Goal: Obtain resource: Download file/media

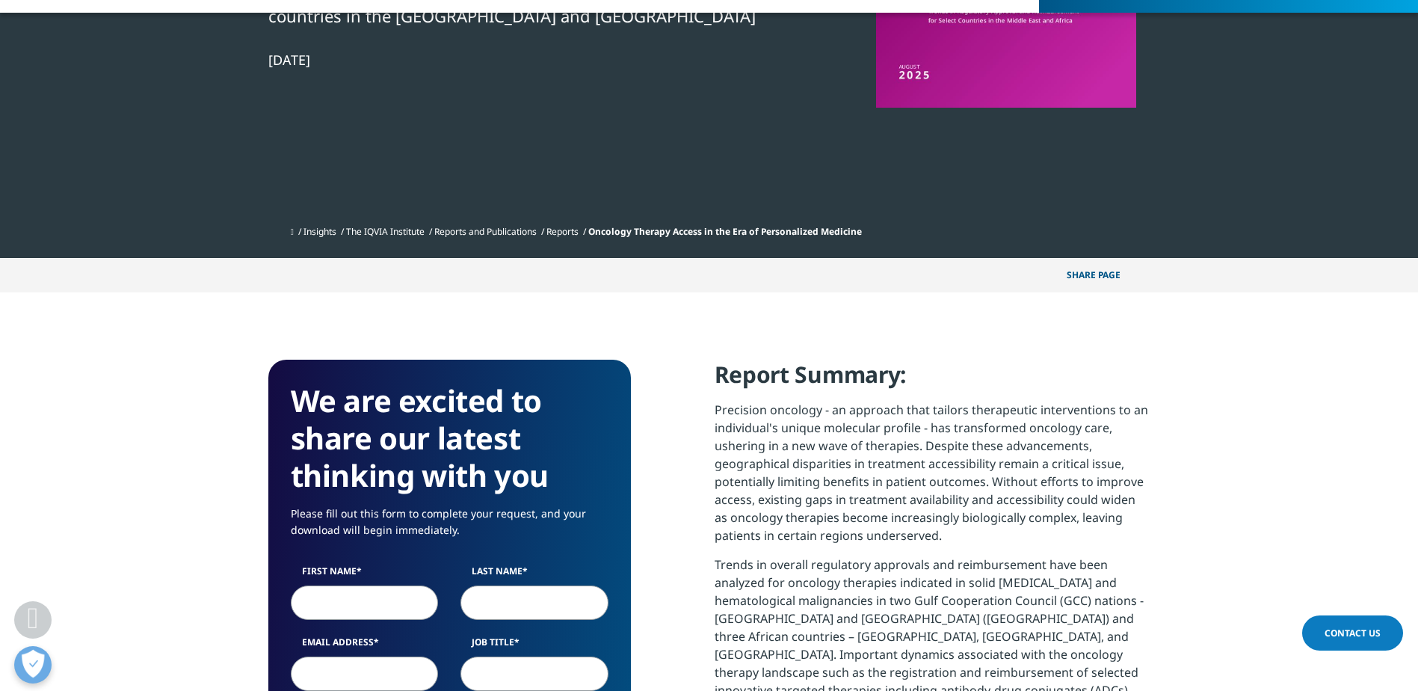
scroll to position [374, 0]
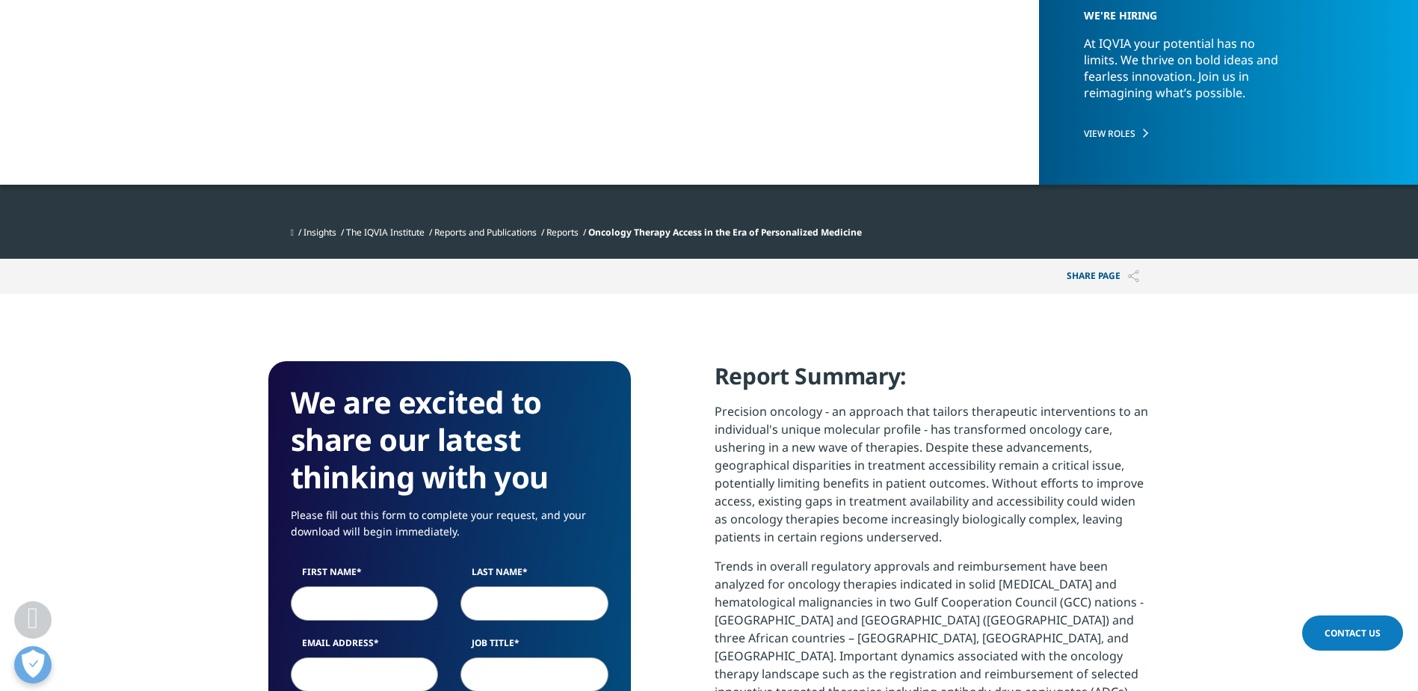
click at [350, 607] on input "First Name" at bounding box center [365, 603] width 148 height 34
type input "[PERSON_NAME]"
type input "[PERSON_NAME][DOMAIN_NAME][EMAIL_ADDRESS][PERSON_NAME][DOMAIN_NAME]"
select select "Spain"
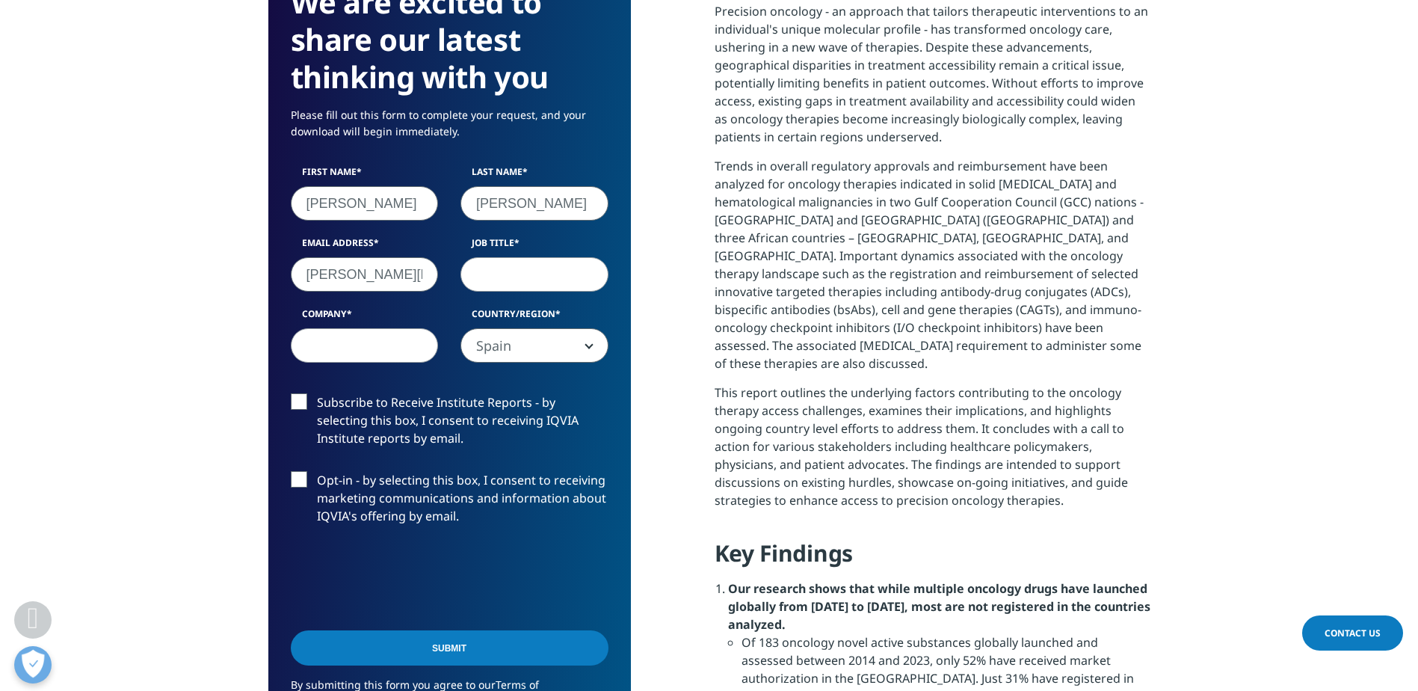
type input "Wörwag Pharma GmbH & [DOMAIN_NAME]"
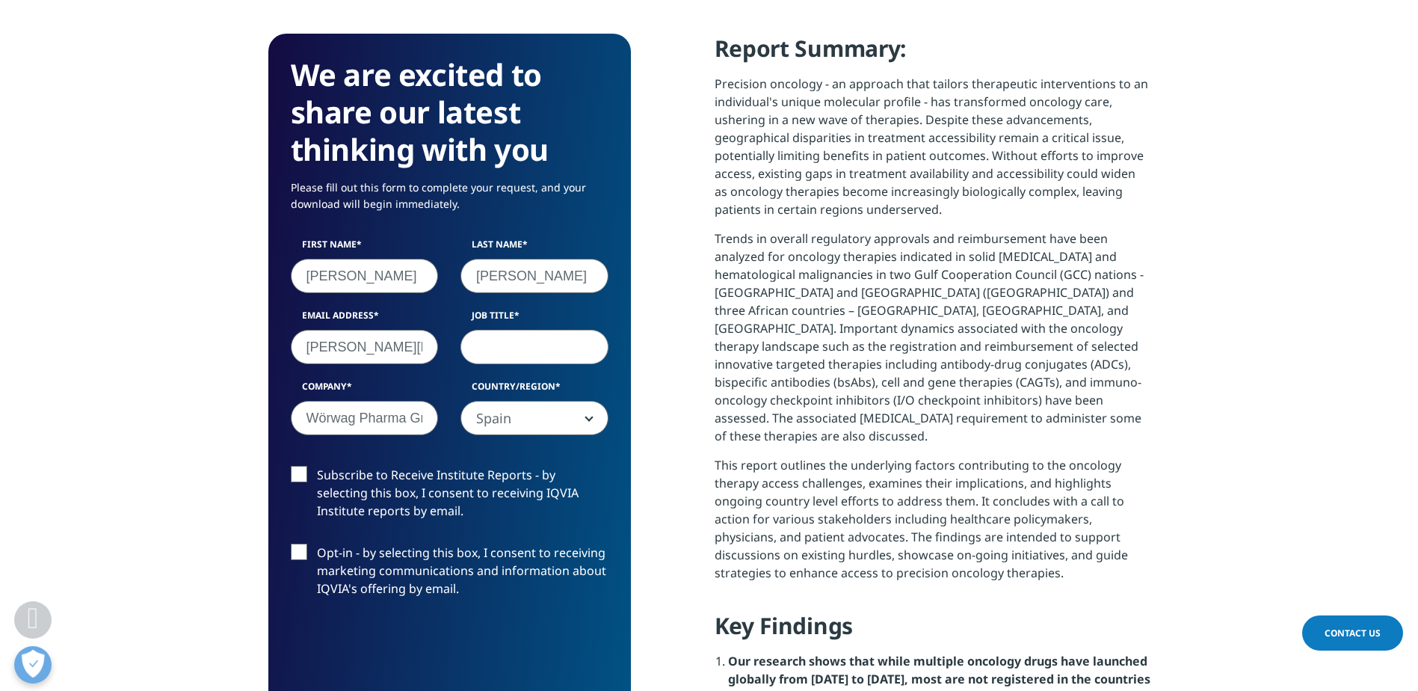
scroll to position [699, 0]
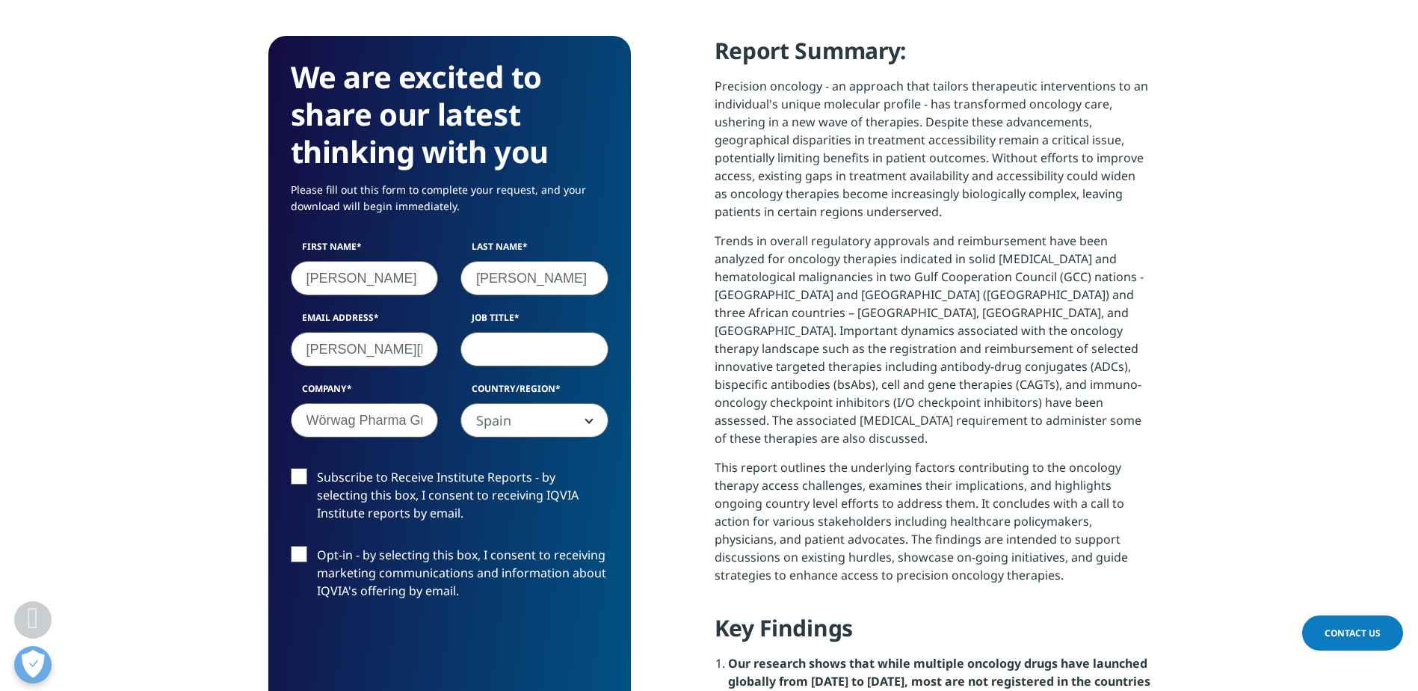
click at [543, 359] on input "Job Title" at bounding box center [534, 349] width 148 height 34
type input "Director Business Development"
click at [500, 429] on span "Spain" at bounding box center [534, 421] width 146 height 34
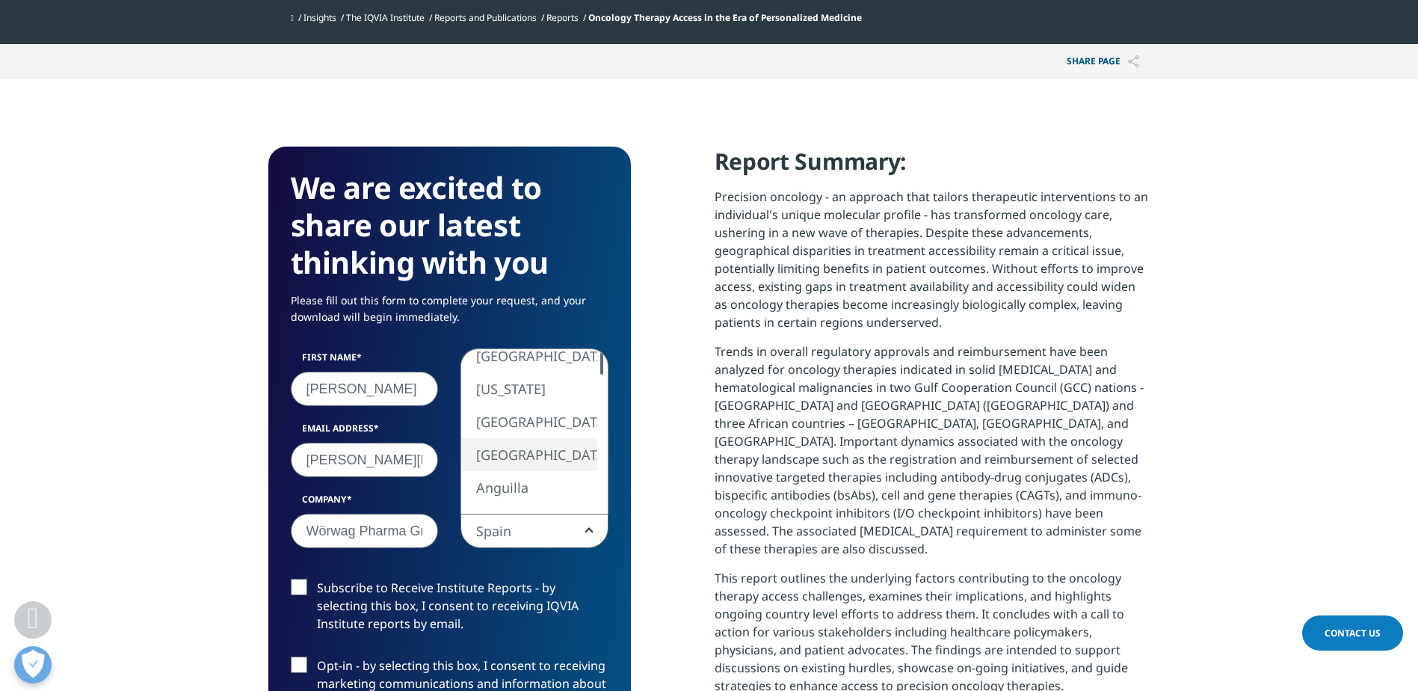
scroll to position [624, 0]
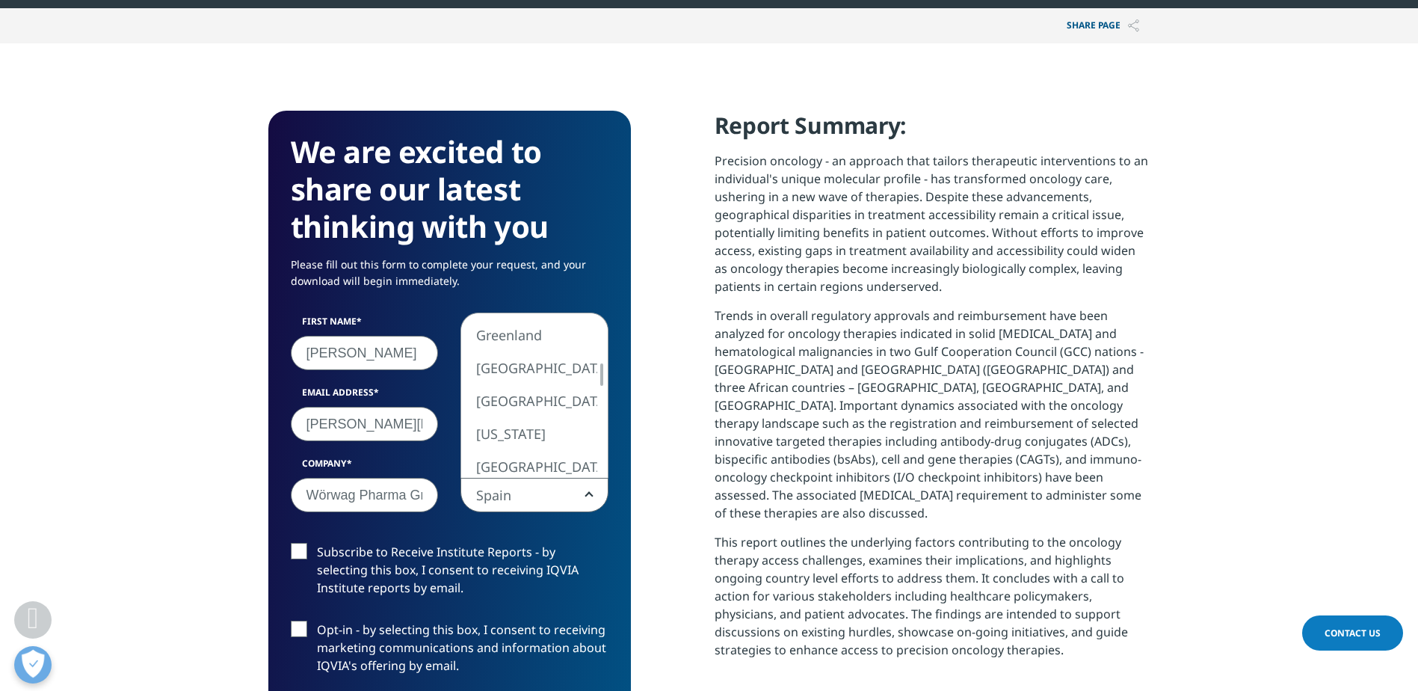
select select "[GEOGRAPHIC_DATA]"
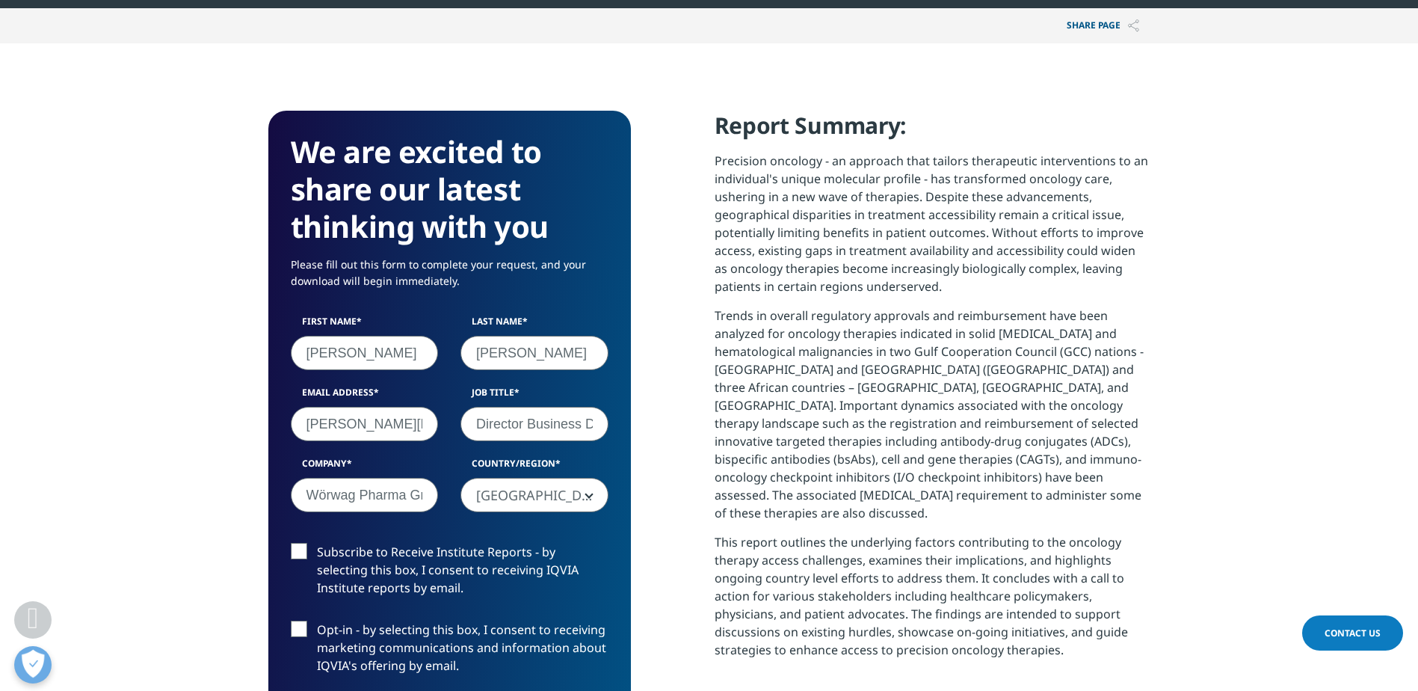
click at [297, 552] on label "Subscribe to Receive Institute Reports - by selecting this box, I consent to re…" at bounding box center [450, 574] width 318 height 62
click at [317, 543] on input "Subscribe to Receive Institute Reports - by selecting this box, I consent to re…" at bounding box center [317, 543] width 0 height 0
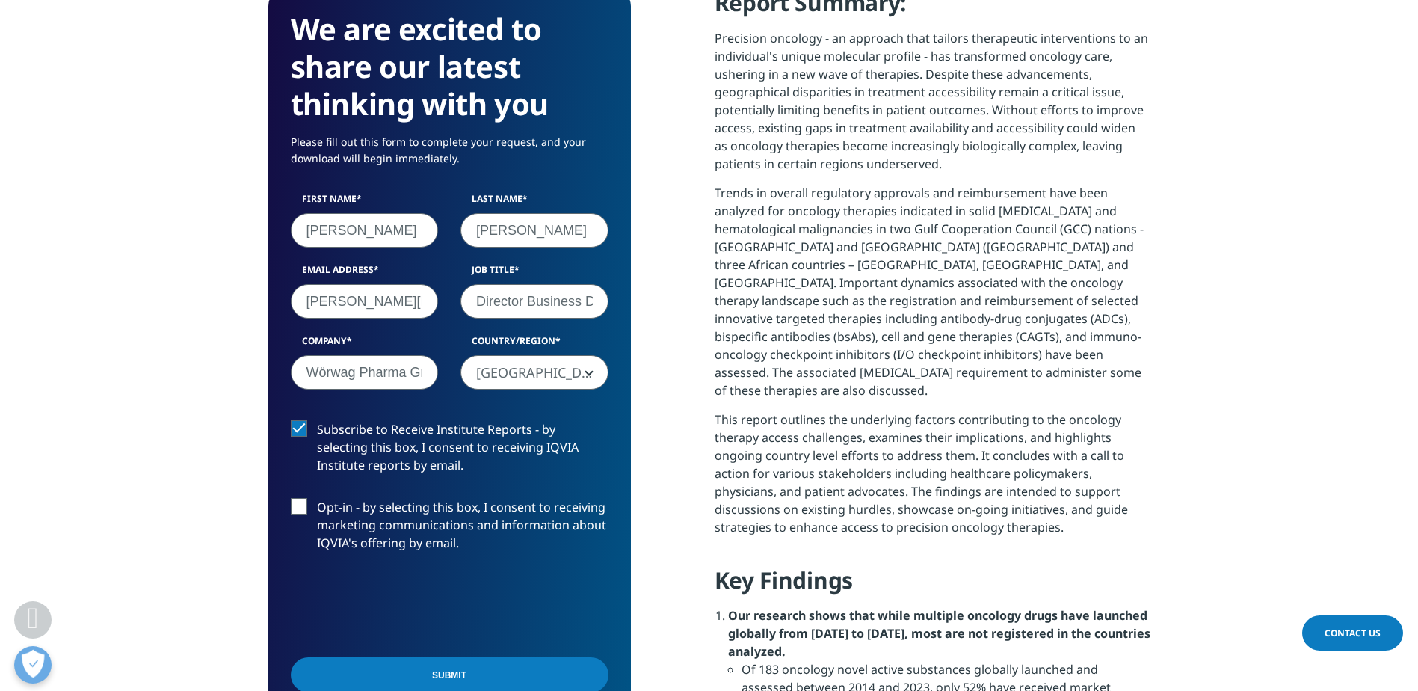
scroll to position [774, 0]
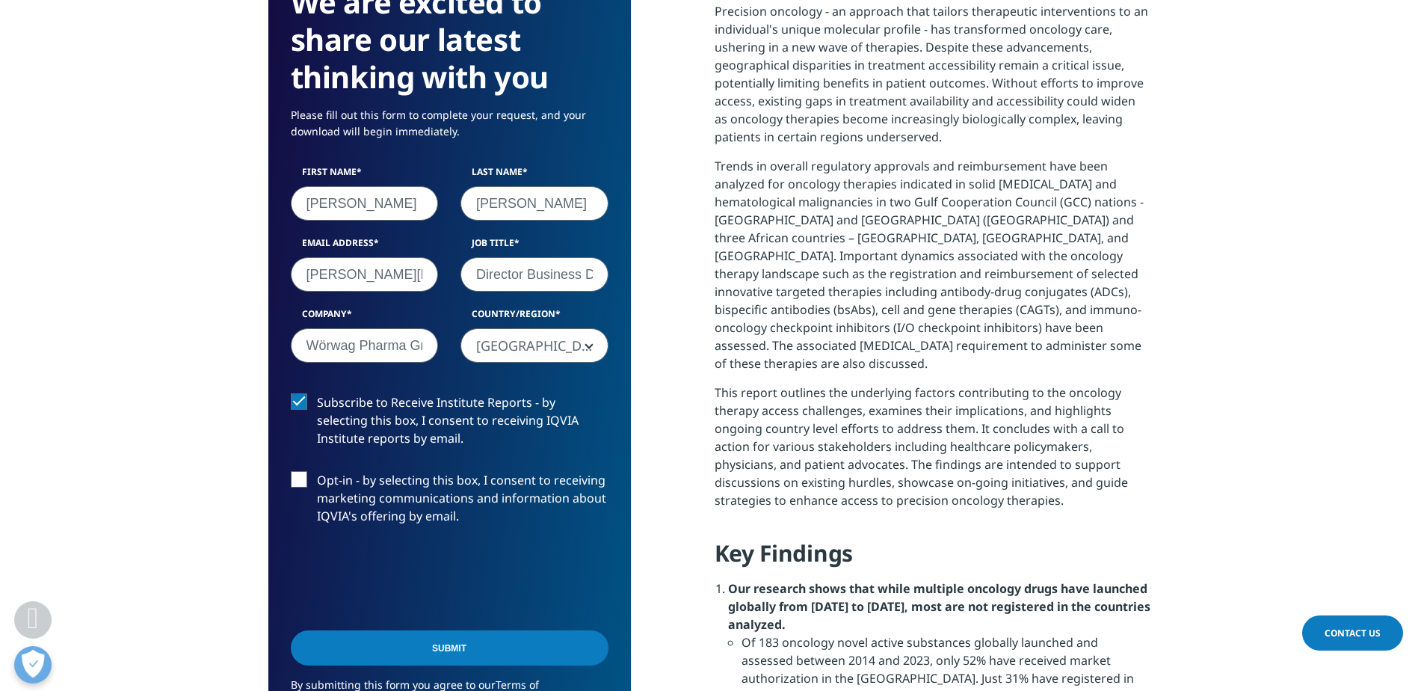
click at [455, 652] on input "Submit" at bounding box center [450, 647] width 318 height 35
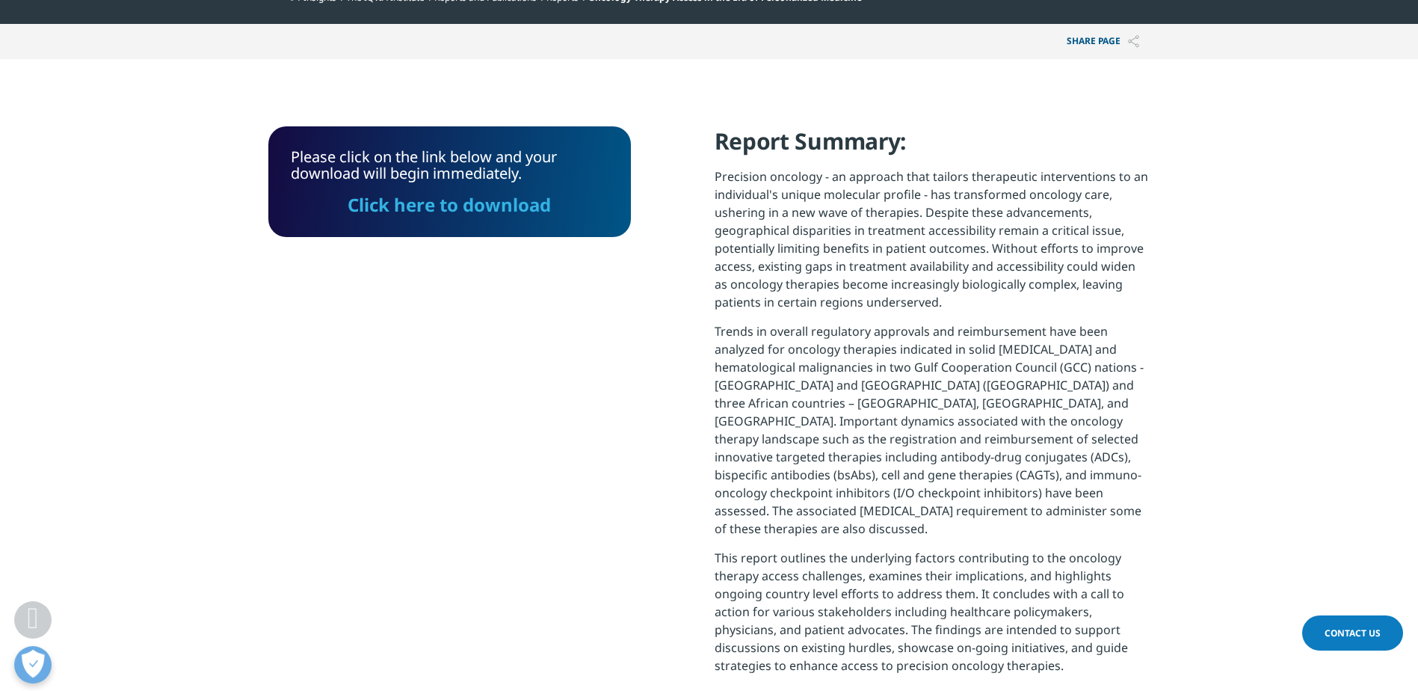
scroll to position [608, 0]
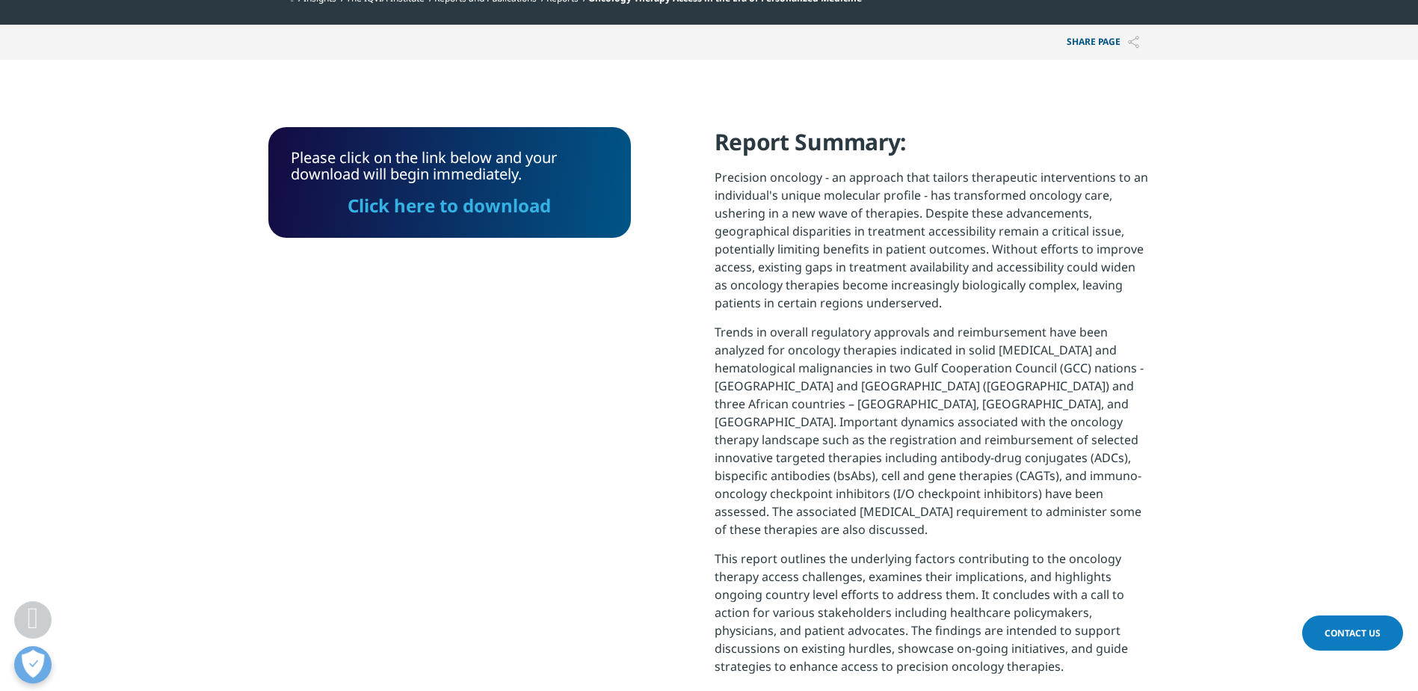
click at [477, 211] on link "Click here to download" at bounding box center [449, 205] width 203 height 25
